Goal: Information Seeking & Learning: Learn about a topic

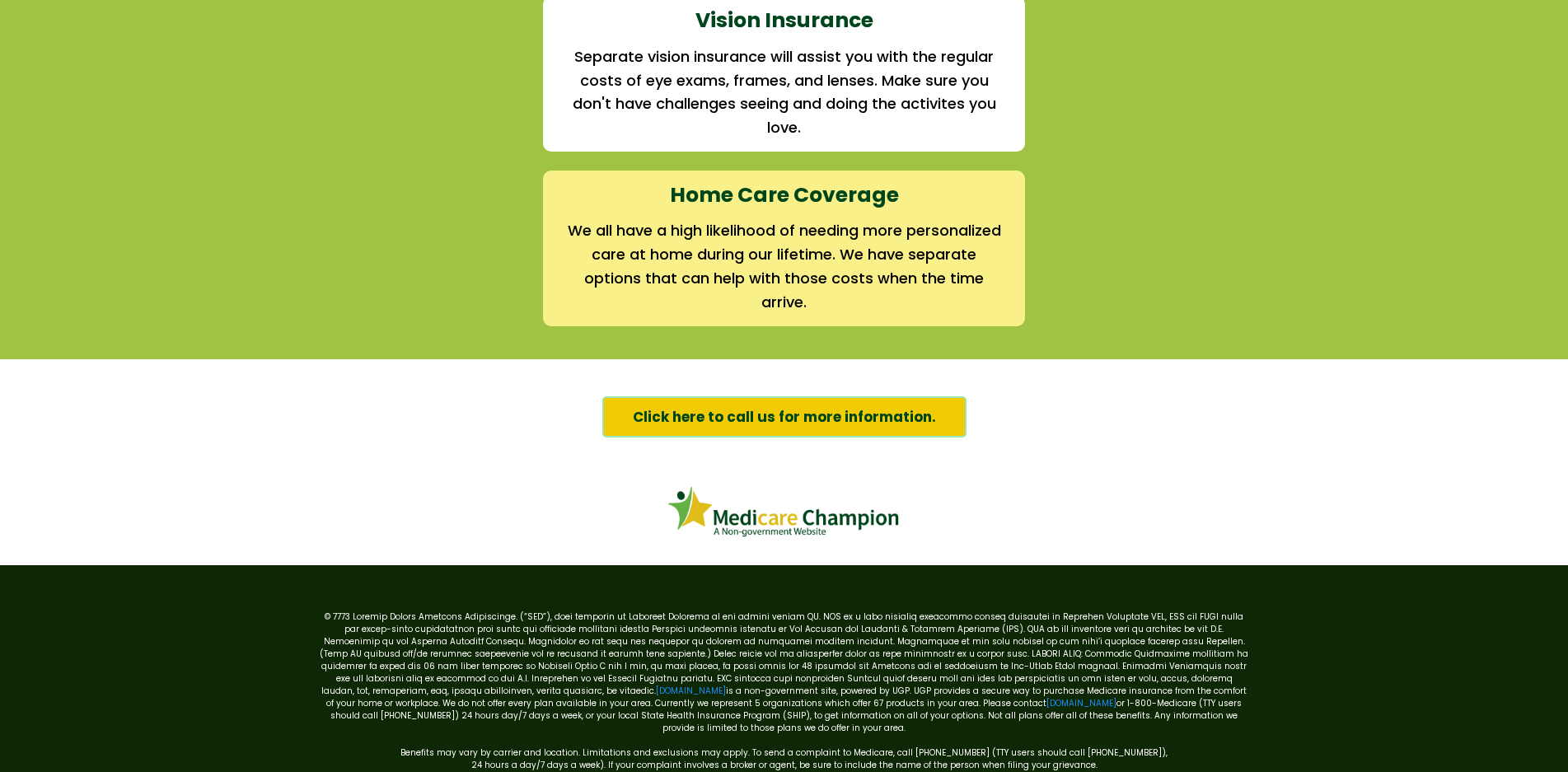
scroll to position [2488, 0]
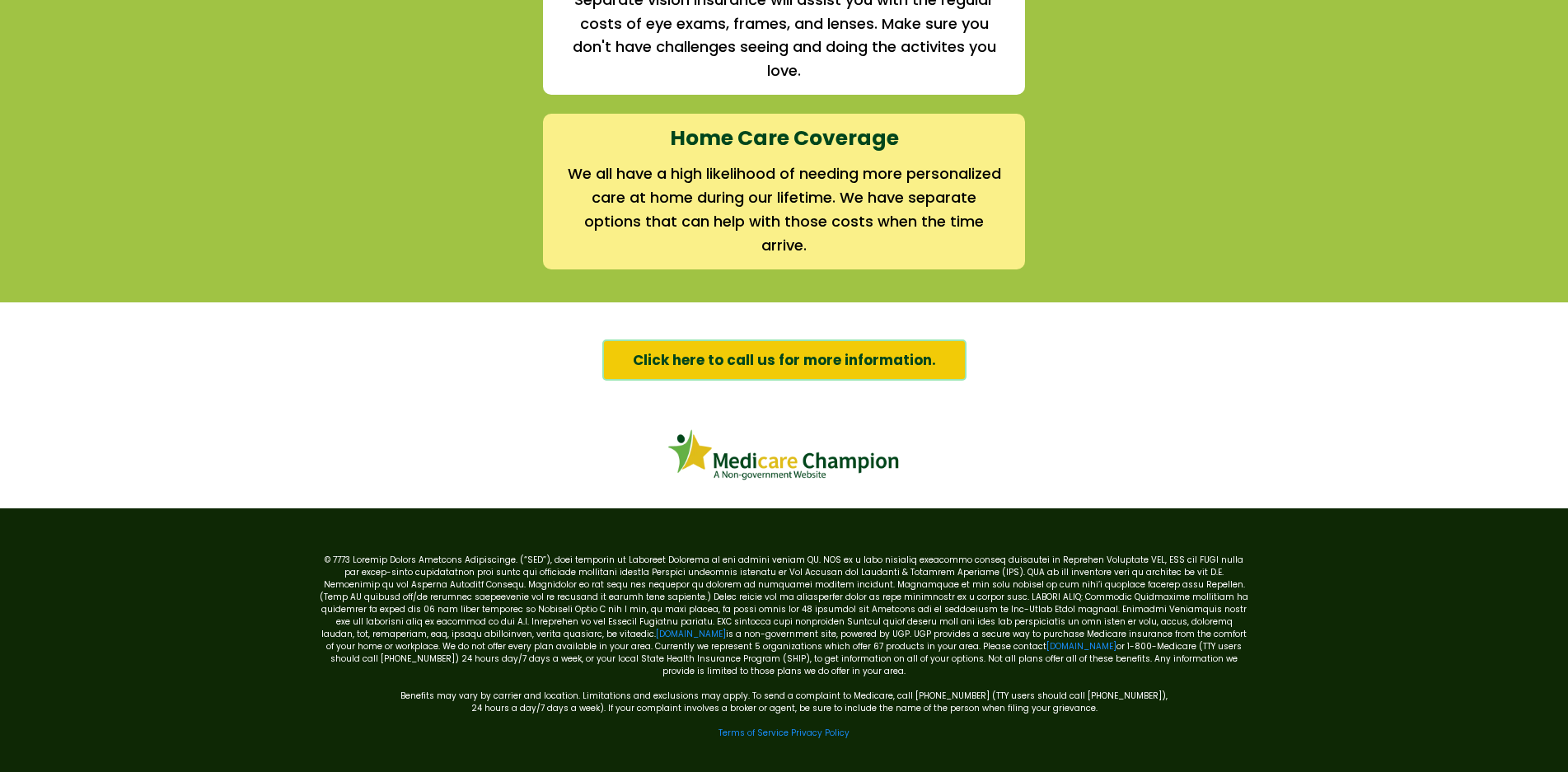
click at [843, 355] on span "Click here to call us for more information." at bounding box center [784, 360] width 303 height 21
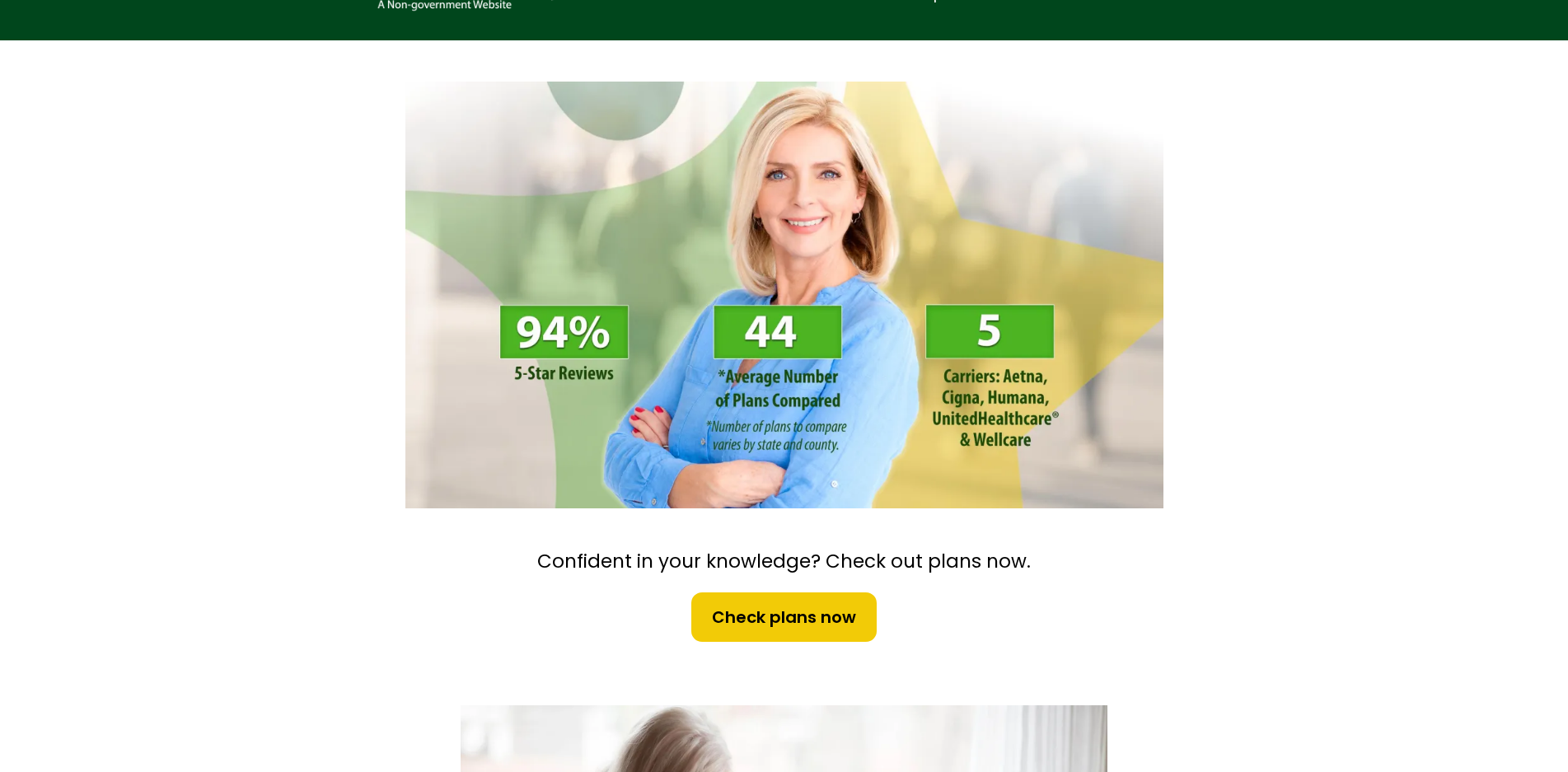
scroll to position [136, 0]
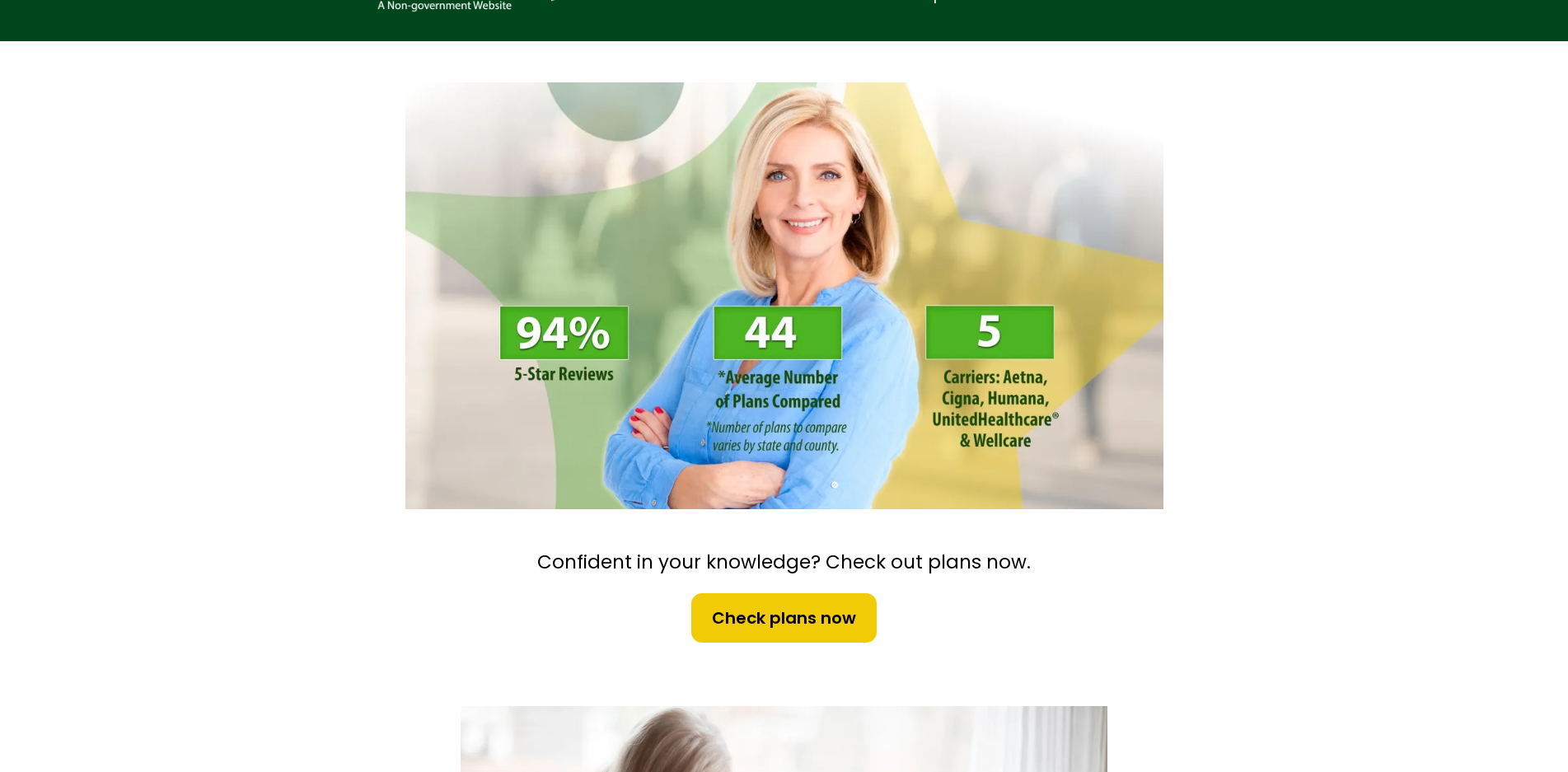
click at [767, 615] on span "Check plans now" at bounding box center [784, 618] width 144 height 25
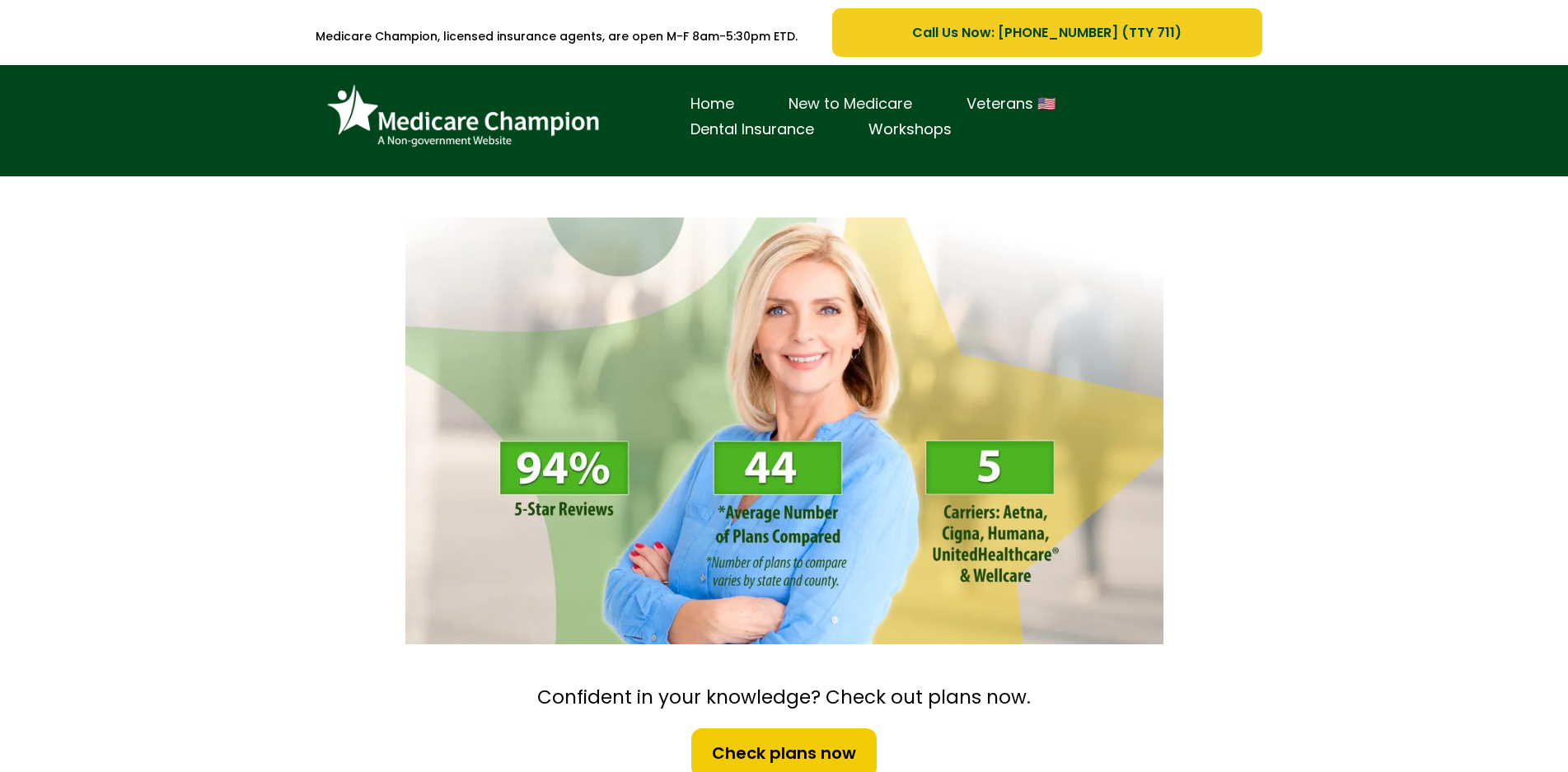
click at [877, 103] on link "New to Medicare" at bounding box center [850, 104] width 178 height 26
click at [910, 130] on link "Workshops" at bounding box center [910, 130] width 137 height 26
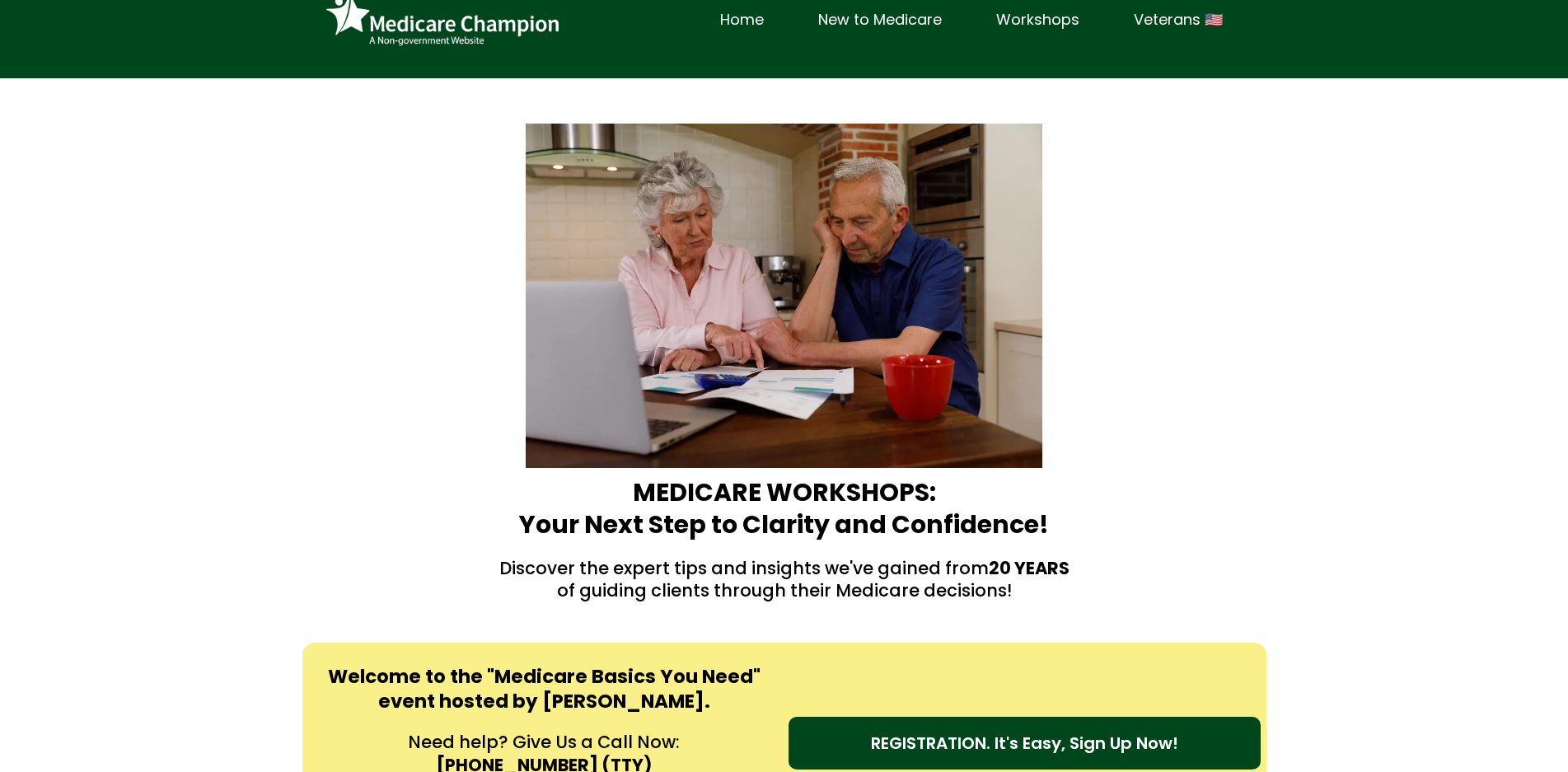
scroll to position [91, 0]
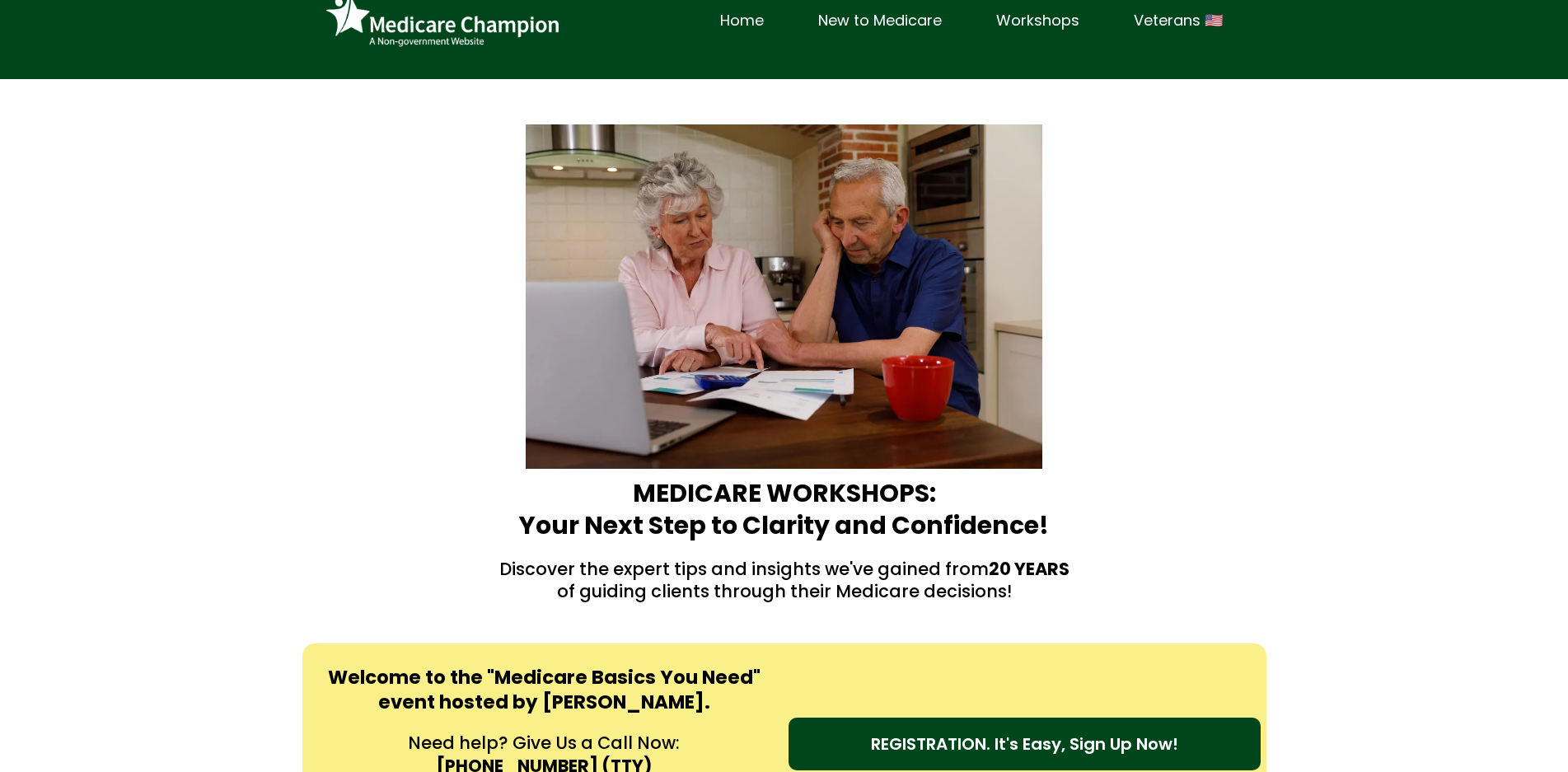
click at [740, 15] on link "Home" at bounding box center [742, 21] width 98 height 26
